Goal: Ask a question

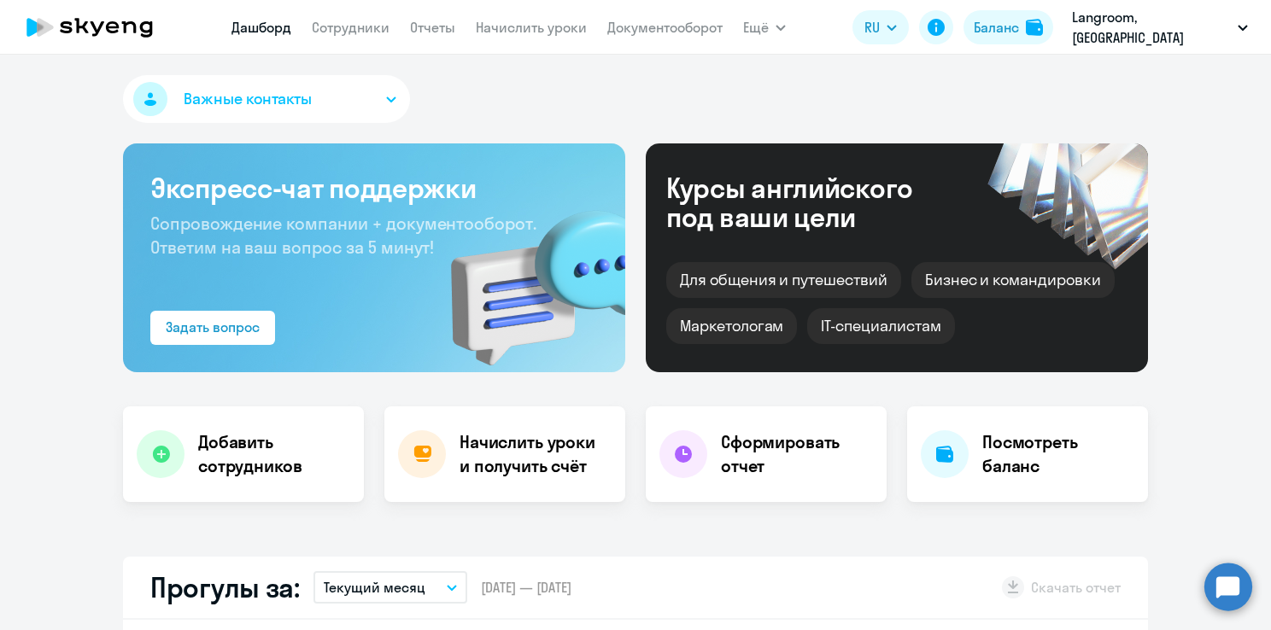
select select "30"
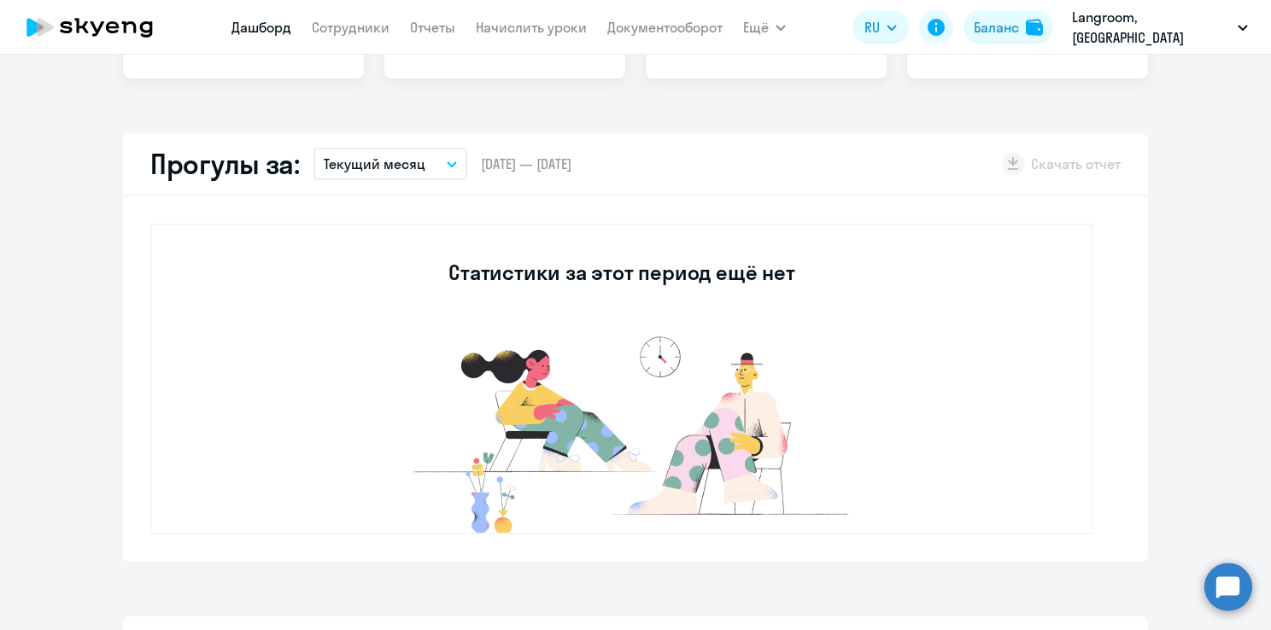
scroll to position [427, 0]
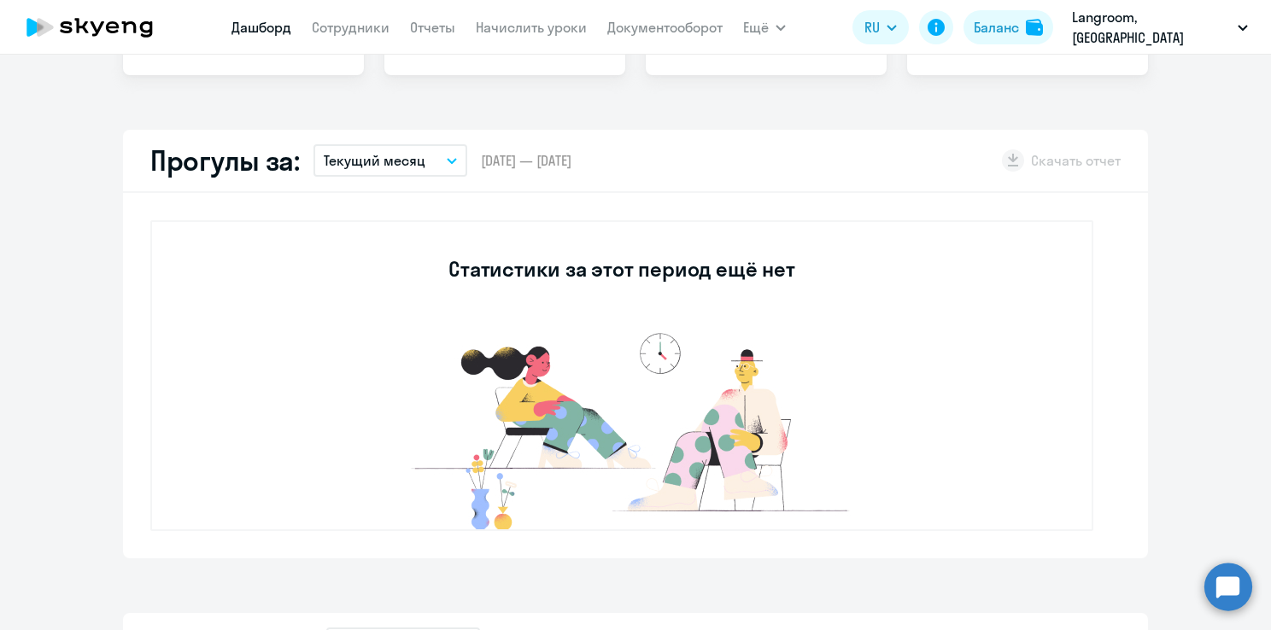
click at [1232, 589] on circle at bounding box center [1229, 587] width 48 height 48
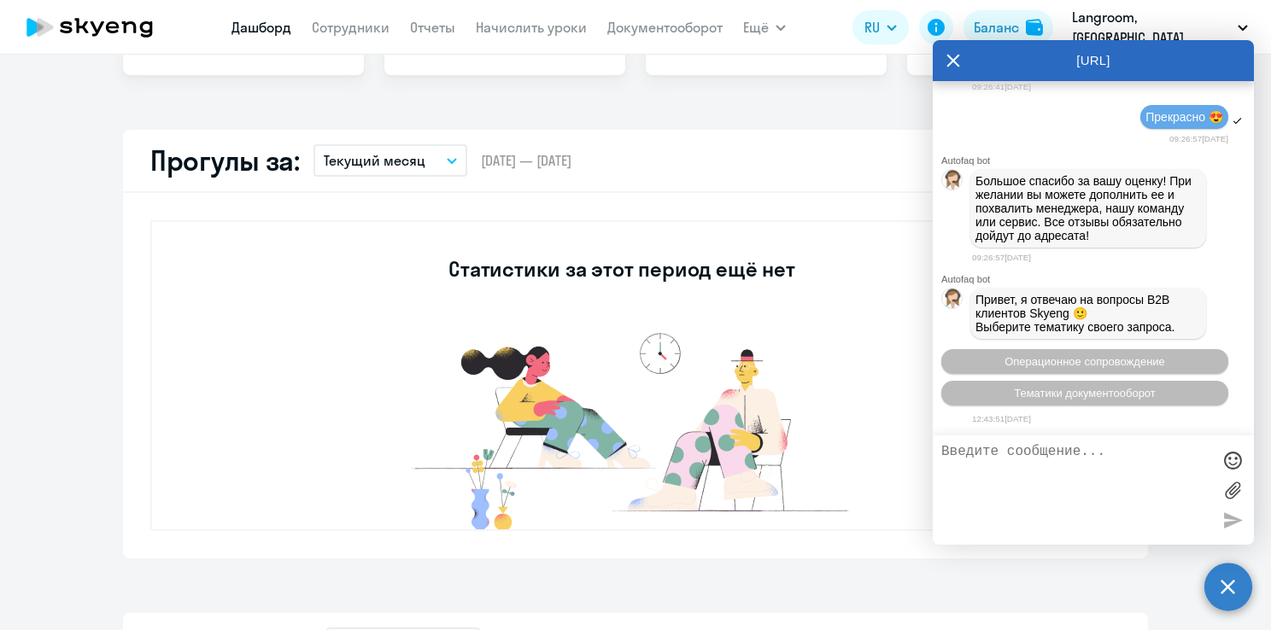
scroll to position [9016, 0]
click at [1047, 360] on span "Операционное сопровождение" at bounding box center [1085, 361] width 161 height 13
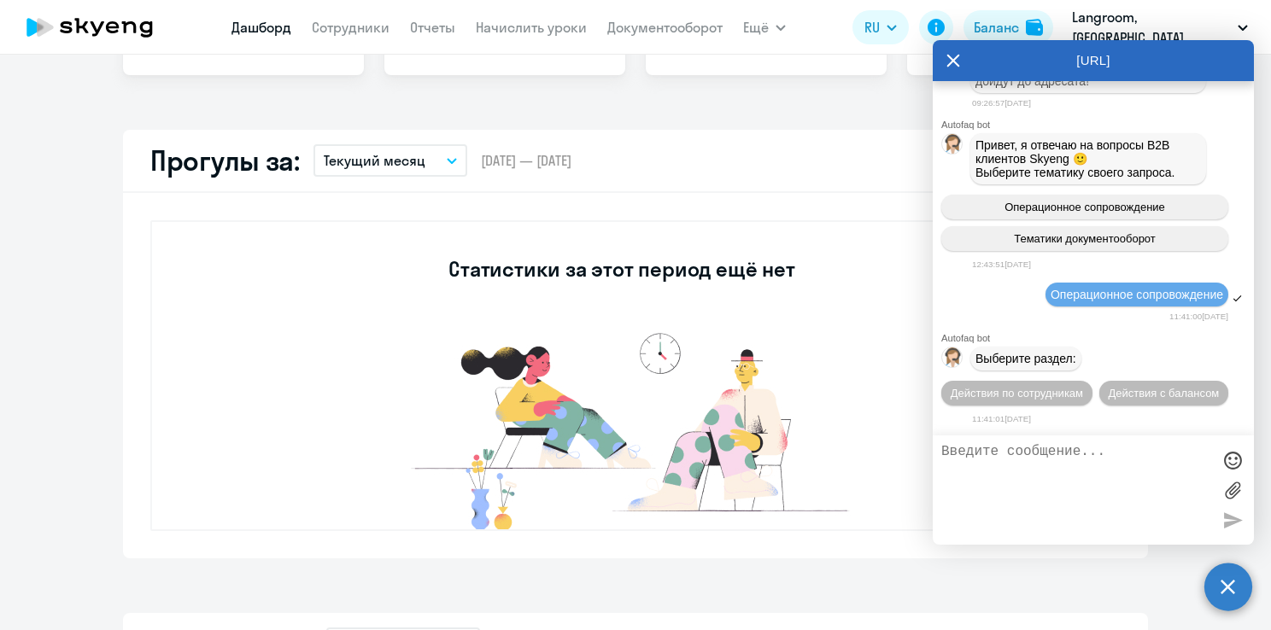
scroll to position [9770, 0]
click at [1123, 396] on span "Действия с балансом" at bounding box center [1163, 393] width 111 height 13
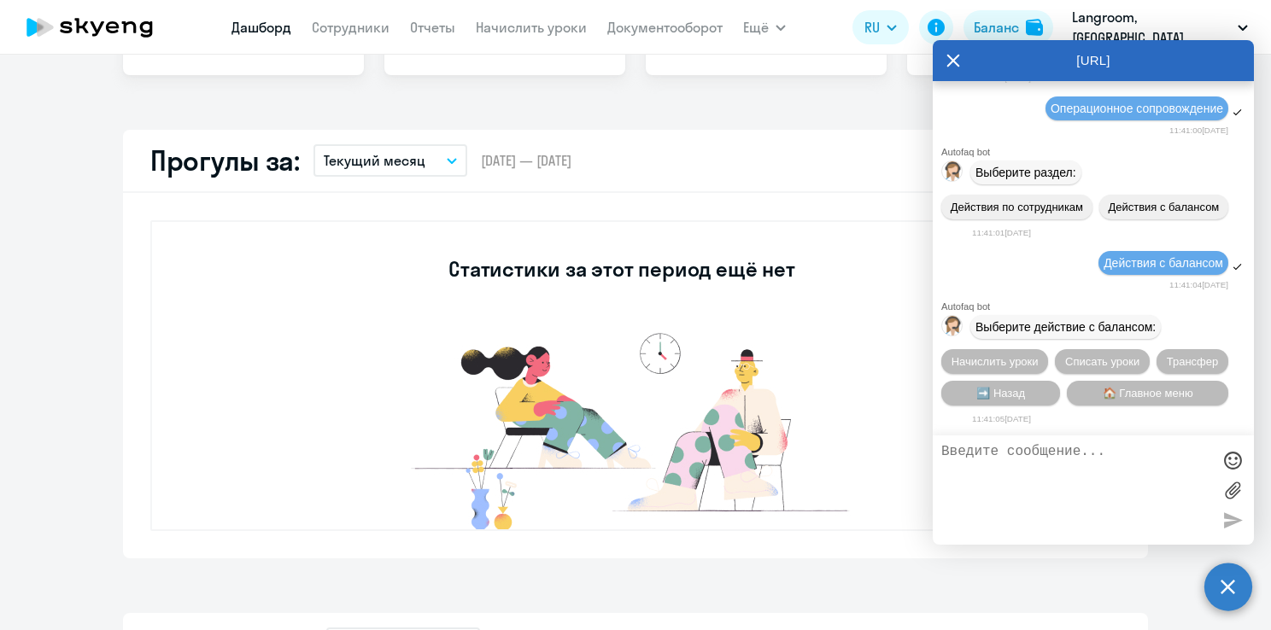
scroll to position [9961, 0]
click at [1169, 362] on span "Трансфер" at bounding box center [1193, 361] width 52 height 13
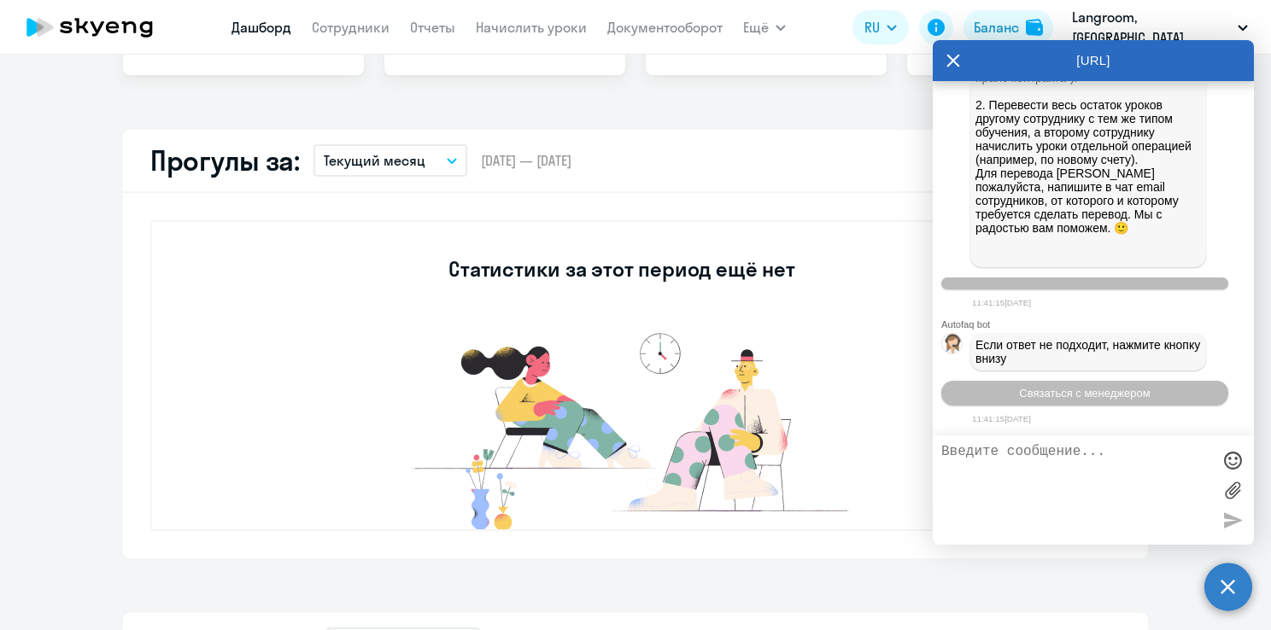
scroll to position [10612, 0]
click at [1076, 393] on span "Связаться с менеджером" at bounding box center [1084, 393] width 131 height 13
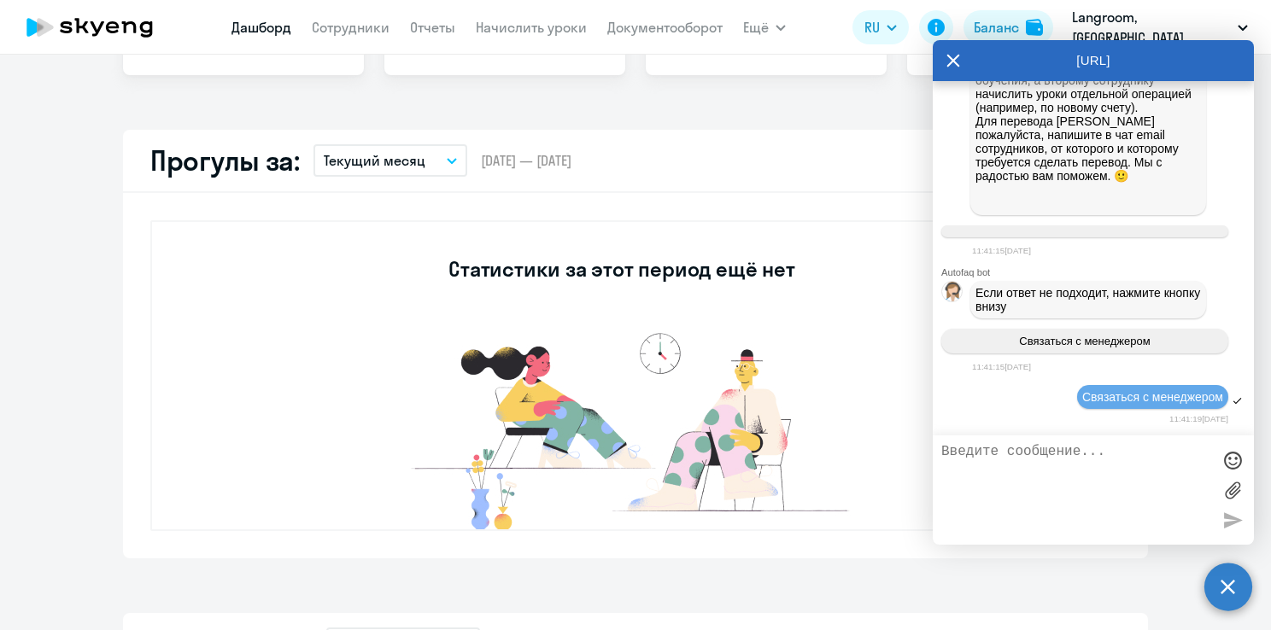
click at [1010, 472] on textarea at bounding box center [1076, 490] width 270 height 92
click at [1046, 464] on textarea at bounding box center [1076, 490] width 270 height 92
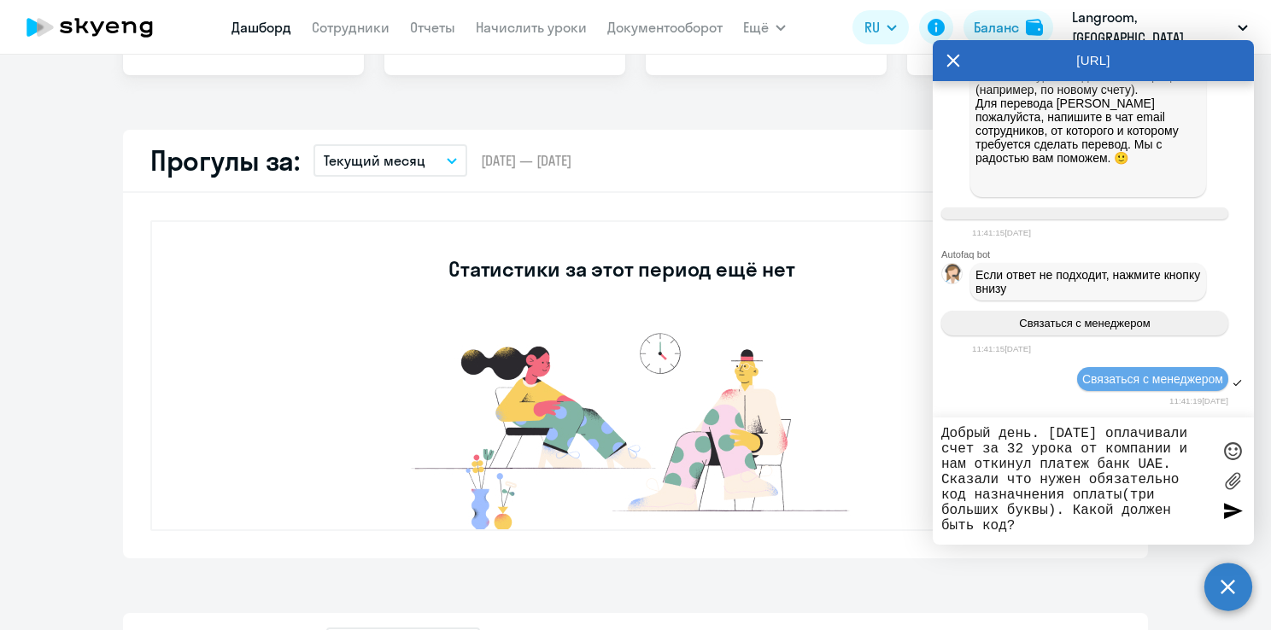
type textarea "Добрый день. [DATE] оплачивали счет за 32 урока от компании и нам откинул плате…"
click at [1228, 487] on label at bounding box center [1233, 482] width 26 height 26
click at [0, 0] on input "file" at bounding box center [0, 0] width 0 height 0
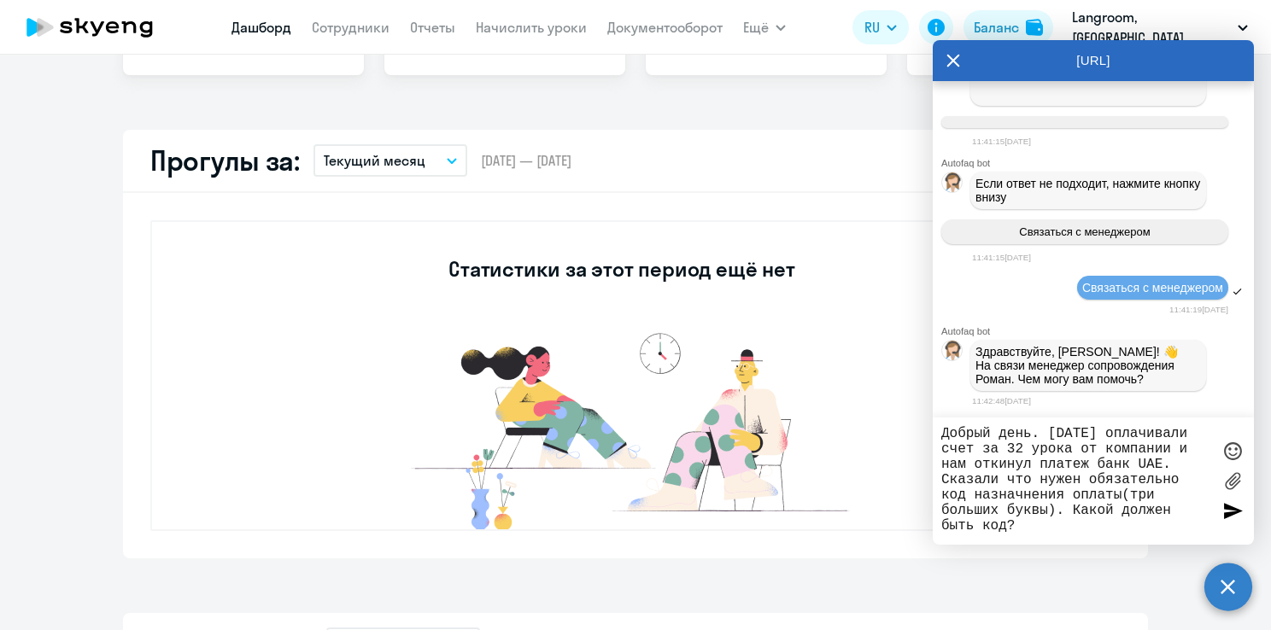
scroll to position [10780, 0]
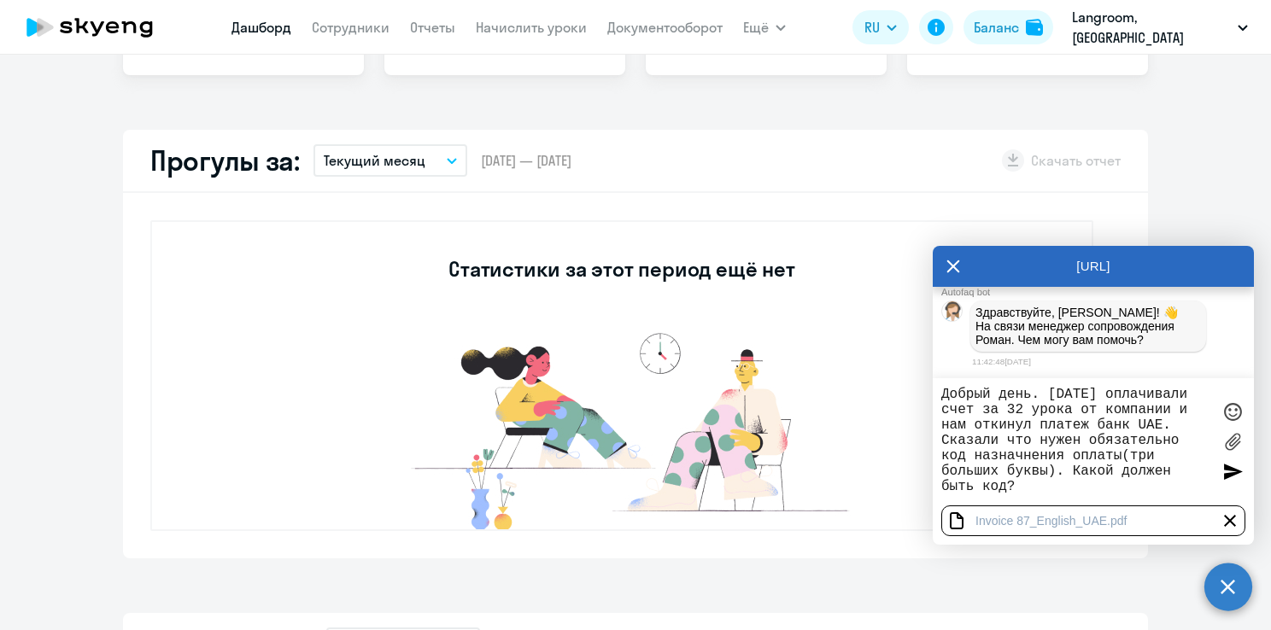
click at [1230, 476] on div at bounding box center [1233, 473] width 26 height 26
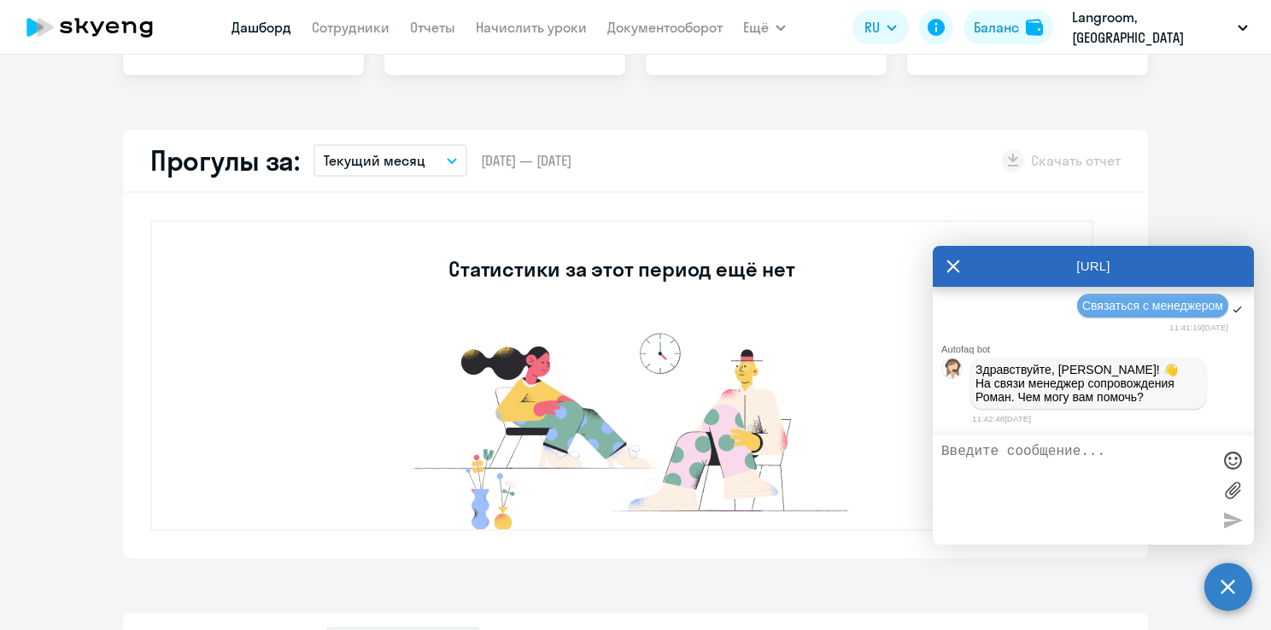
scroll to position [11116, 0]
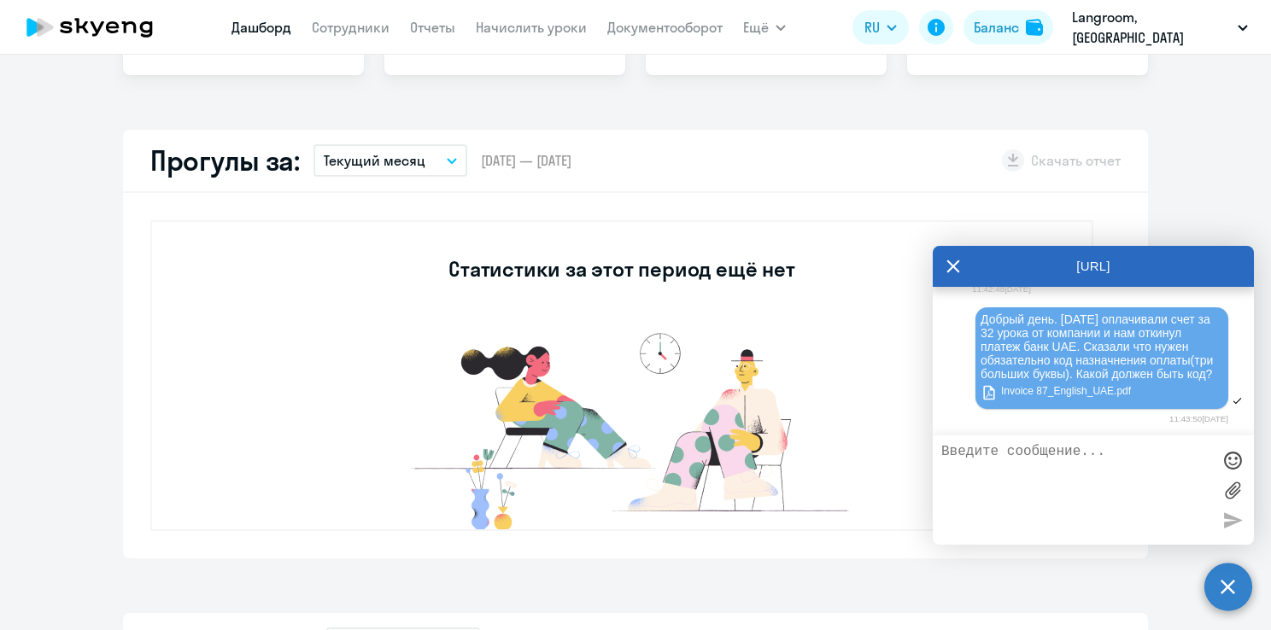
click at [1023, 463] on textarea at bounding box center [1076, 490] width 270 height 92
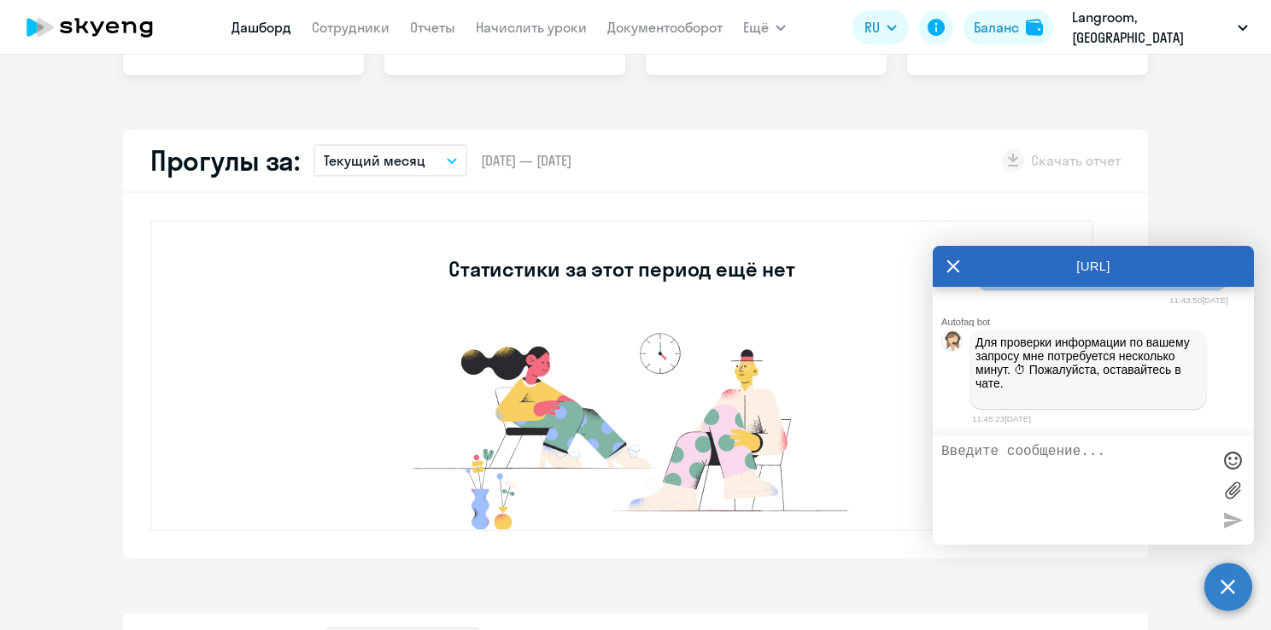
scroll to position [11240, 0]
click at [1007, 454] on textarea at bounding box center [1076, 490] width 270 height 92
click at [1011, 486] on textarea at bounding box center [1076, 490] width 270 height 92
click at [994, 488] on textarea at bounding box center [1076, 490] width 270 height 92
click at [1010, 470] on textarea at bounding box center [1076, 490] width 270 height 92
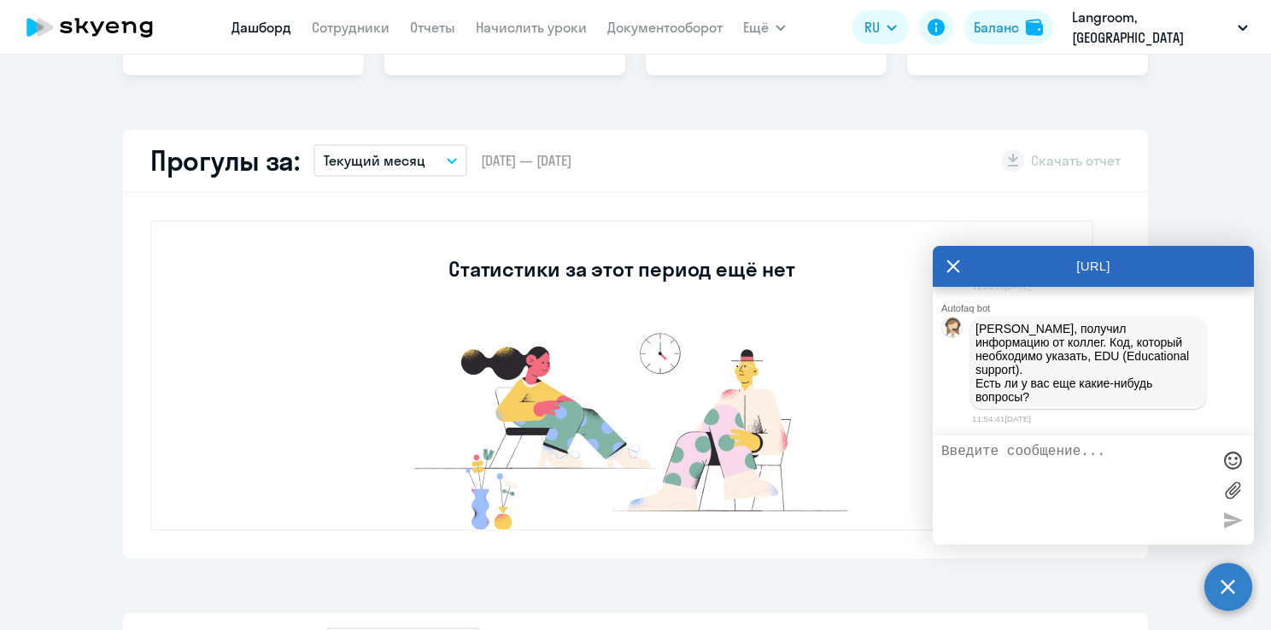
scroll to position [11532, 0]
click at [999, 477] on textarea at bounding box center [1076, 490] width 270 height 92
type textarea "Y"
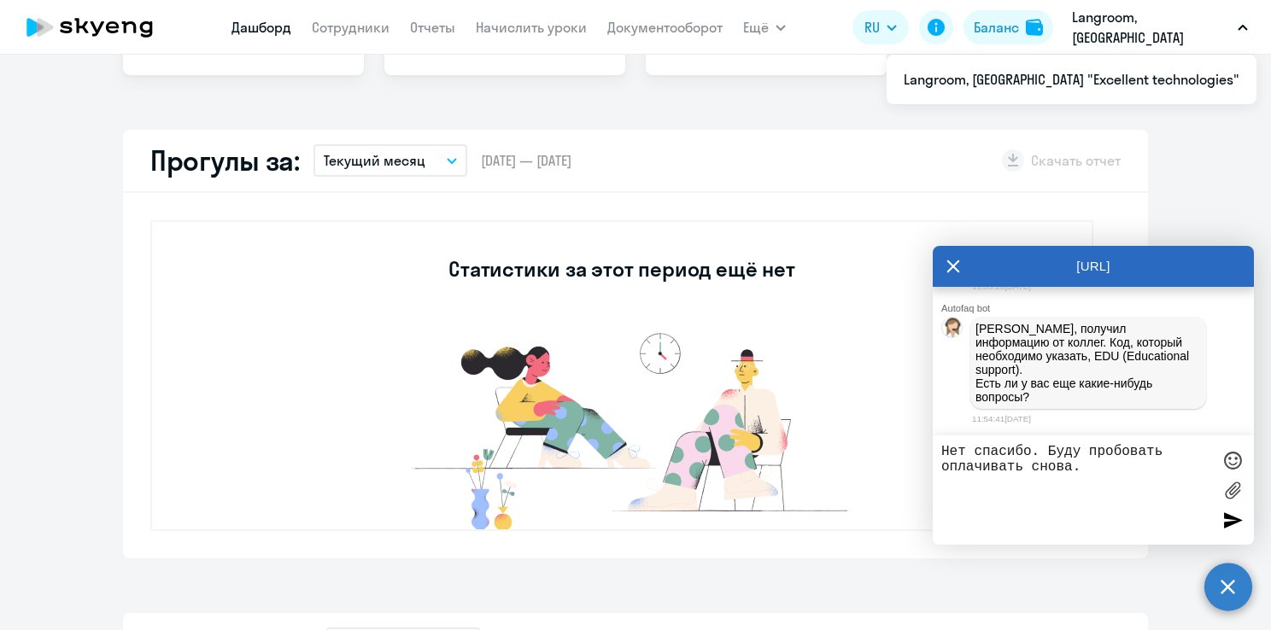
type textarea "Нет спасибо. Буду пробовать оплачивать снова."
click at [1225, 521] on div at bounding box center [1233, 520] width 26 height 26
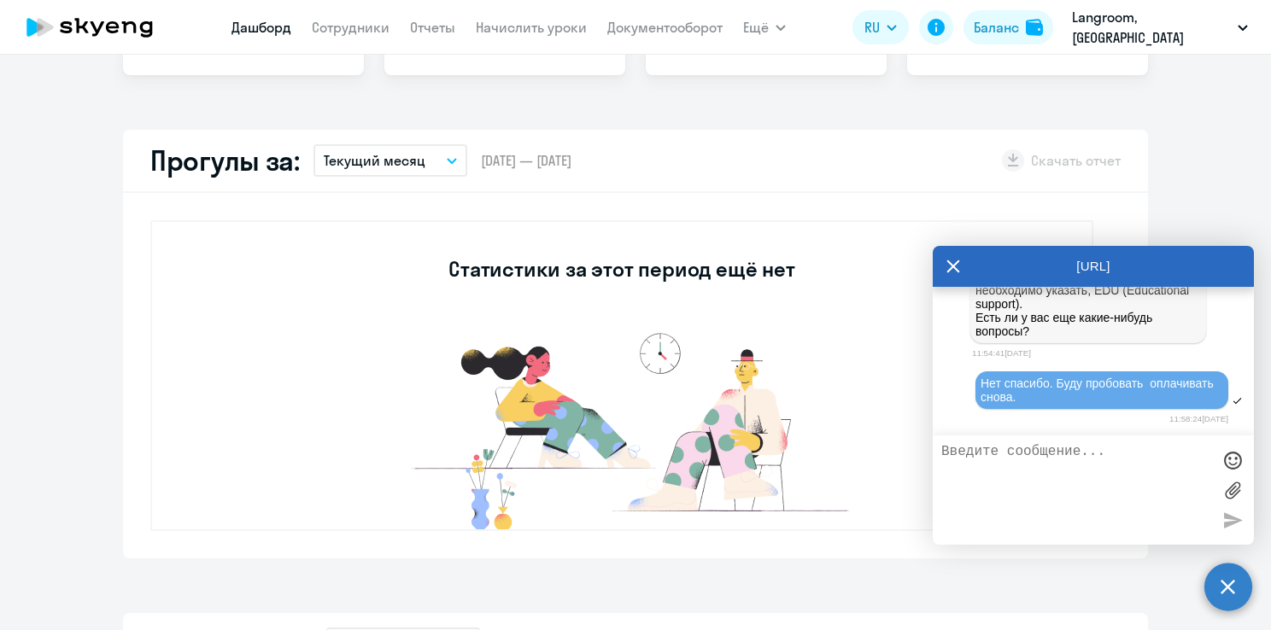
scroll to position [11599, 0]
